Goal: Navigation & Orientation: Find specific page/section

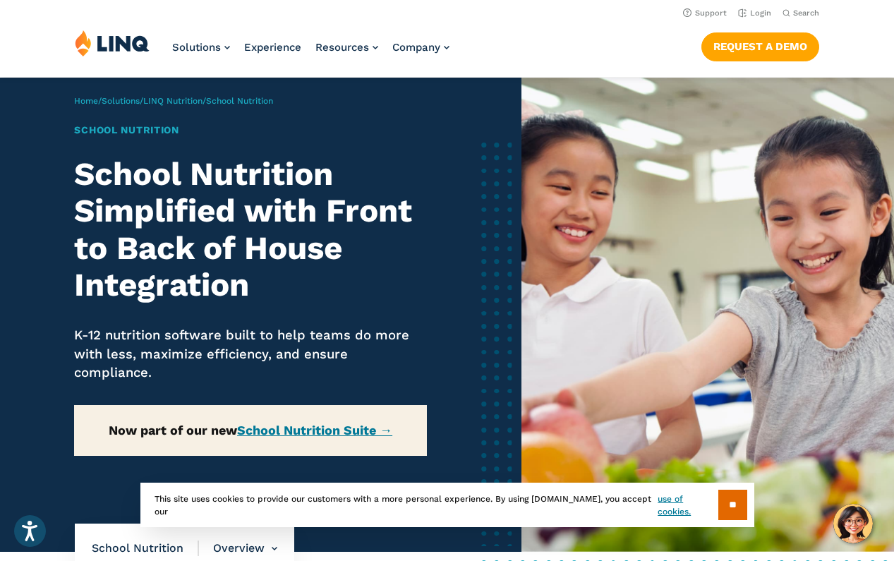
scroll to position [1, 0]
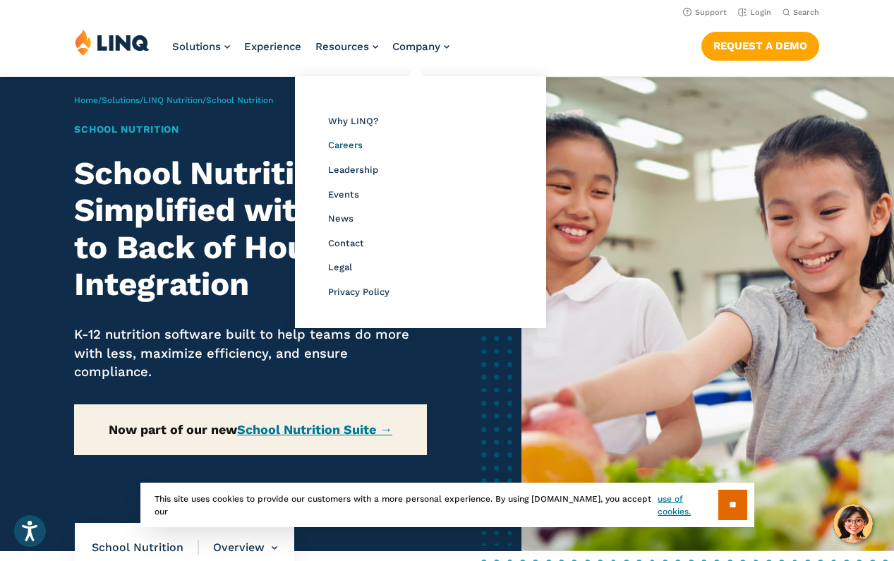
click at [345, 145] on span "Careers" at bounding box center [345, 145] width 35 height 11
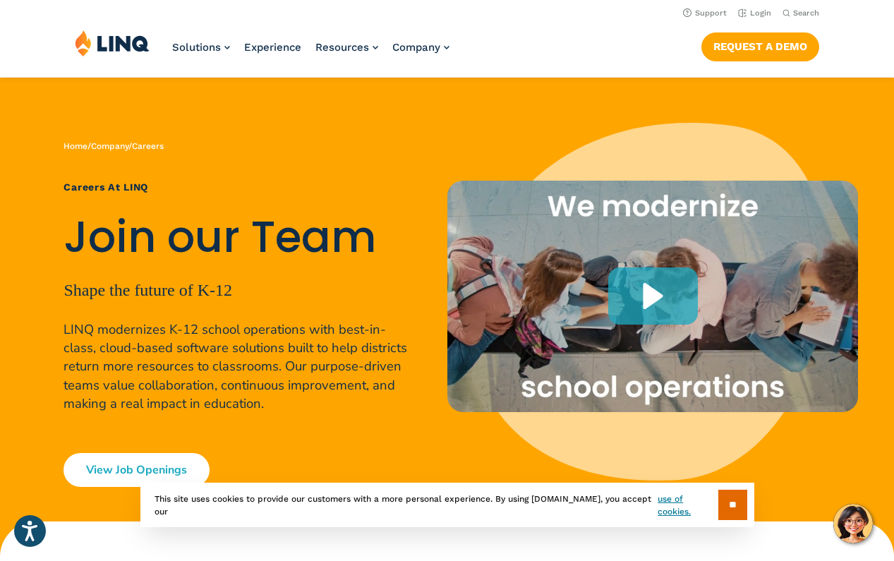
click at [112, 469] on link "View Job Openings" at bounding box center [137, 470] width 146 height 34
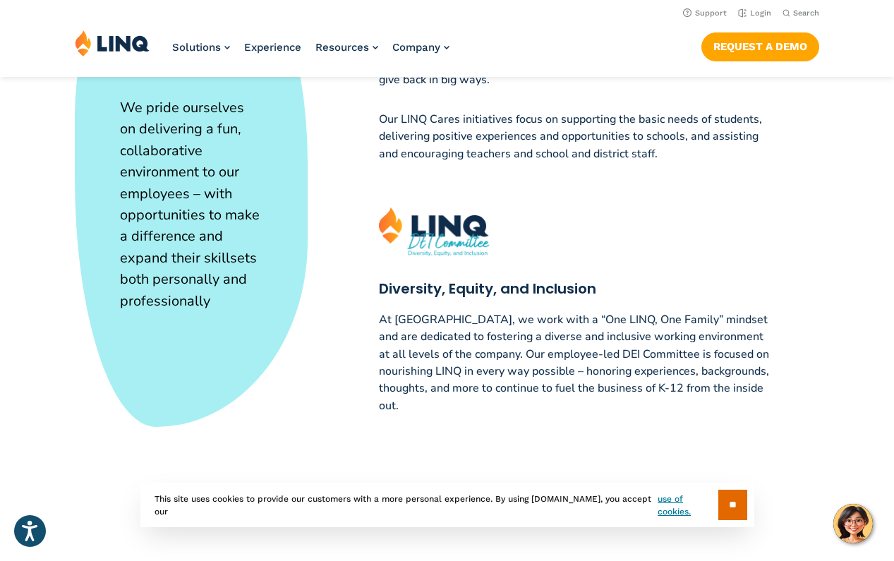
scroll to position [3246, 0]
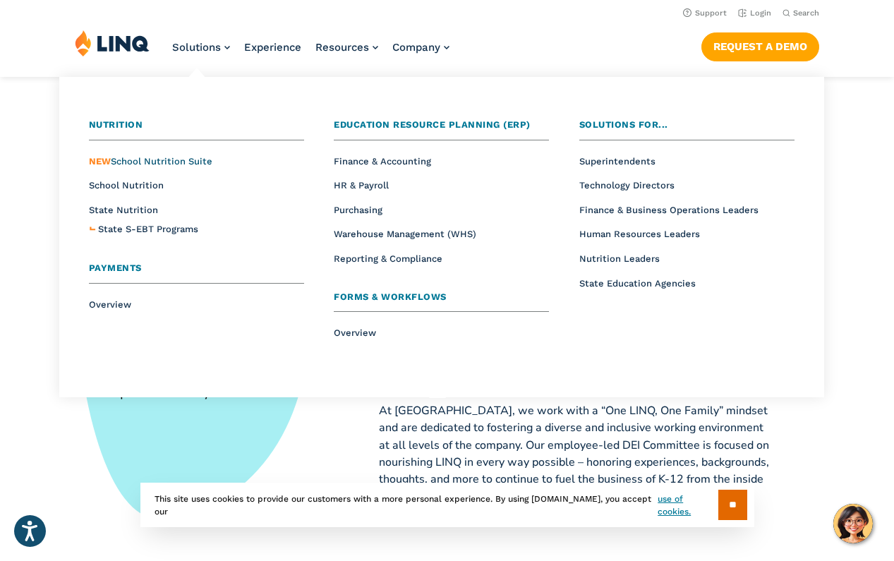
click at [177, 161] on span "NEW School Nutrition Suite" at bounding box center [151, 161] width 124 height 11
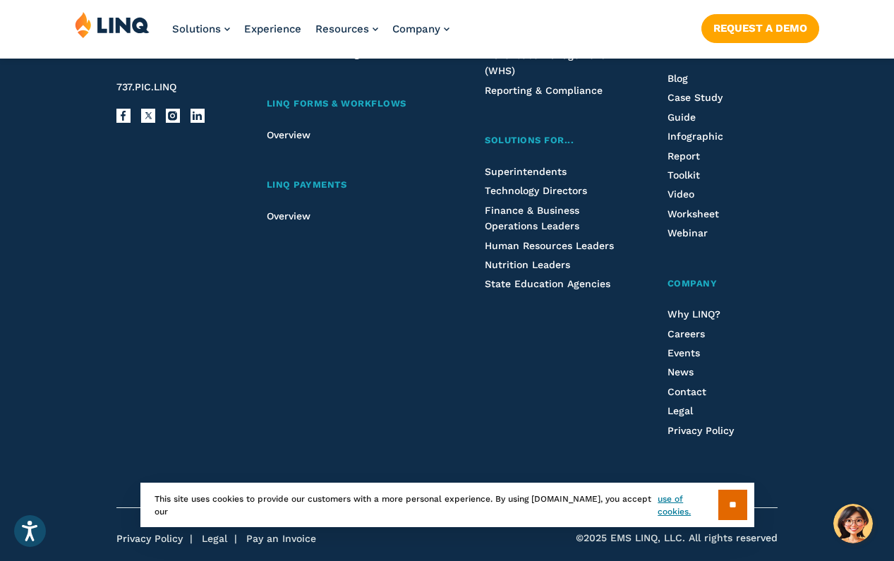
scroll to position [1752, 0]
